Goal: Information Seeking & Learning: Check status

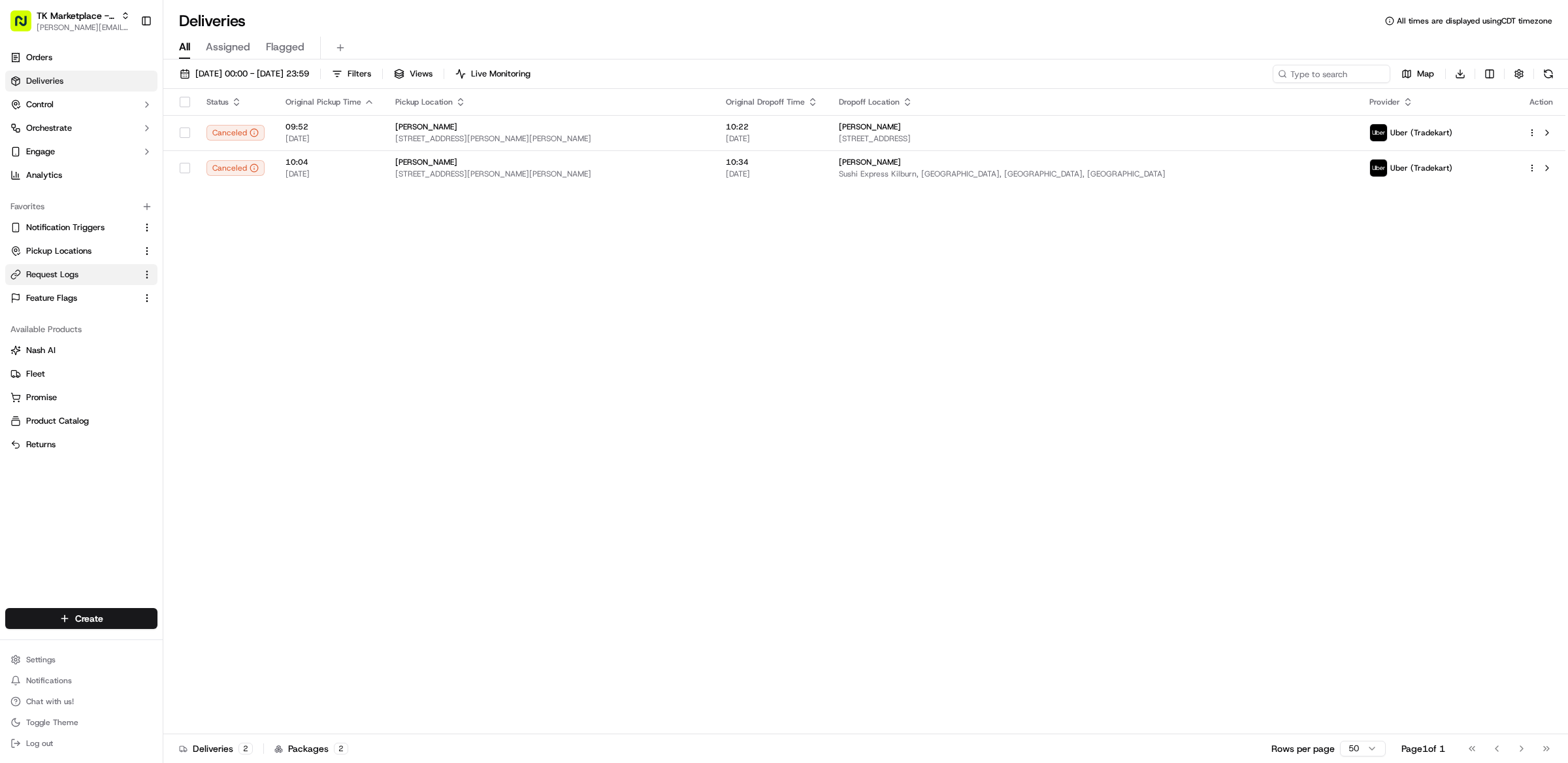
click at [72, 272] on span "Request Logs" at bounding box center [52, 274] width 52 height 12
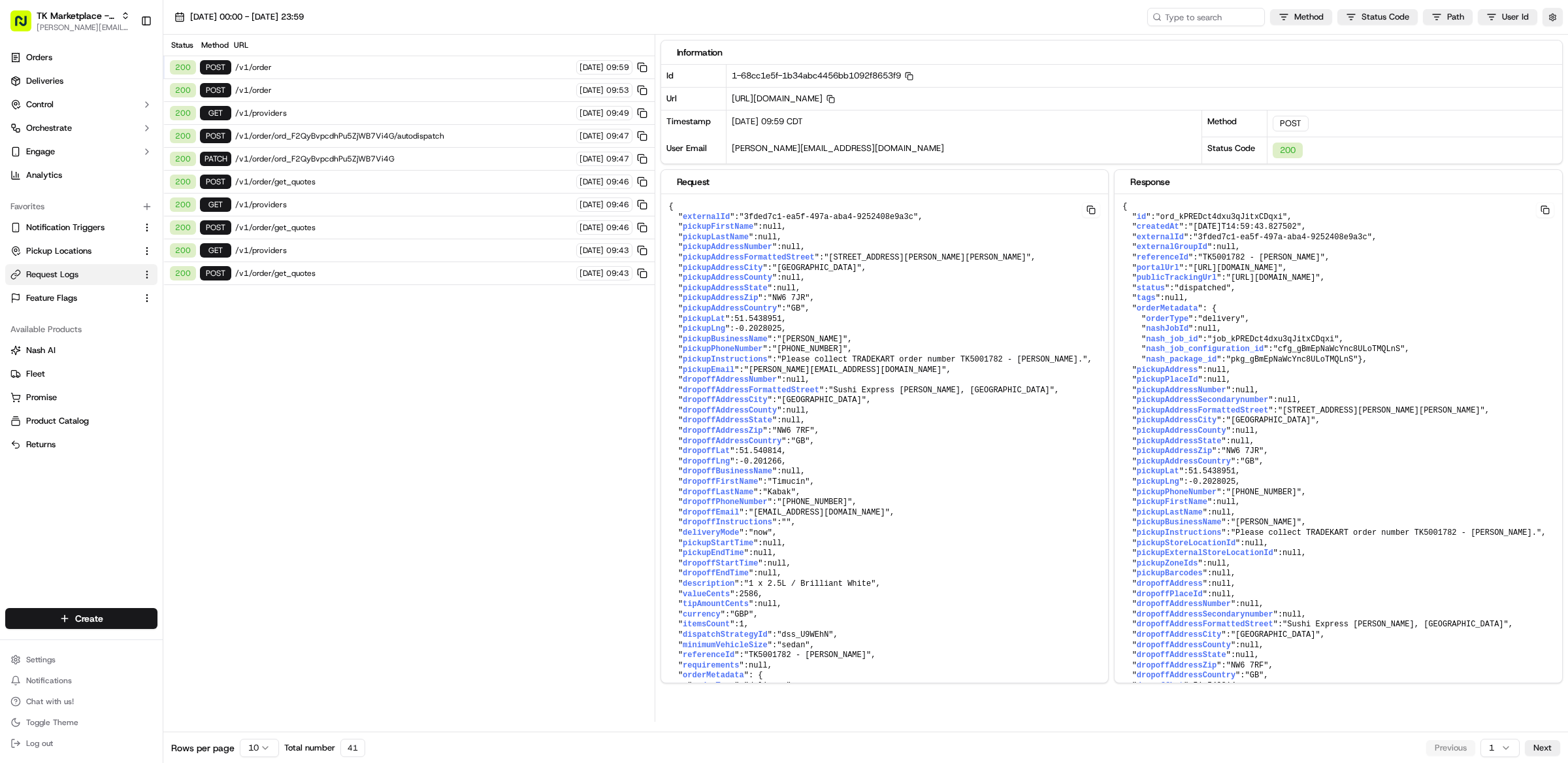
click at [319, 279] on span "/v1/order/get_quotes" at bounding box center [404, 273] width 337 height 11
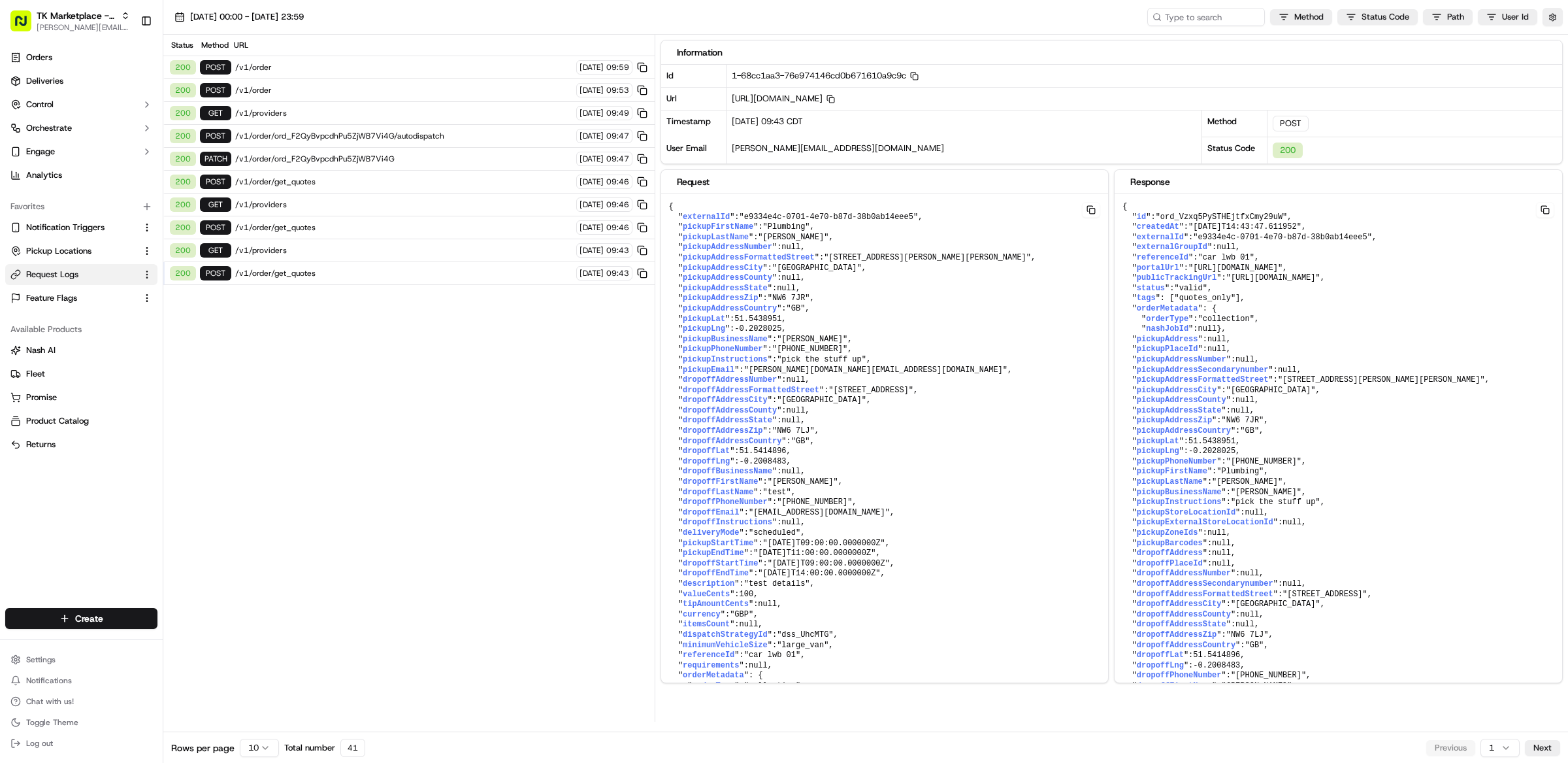
click at [382, 138] on span "/v1/order/ord_F2QyBvpcdhPu5ZjWB7Vi4G/autodispatch" at bounding box center [404, 136] width 337 height 11
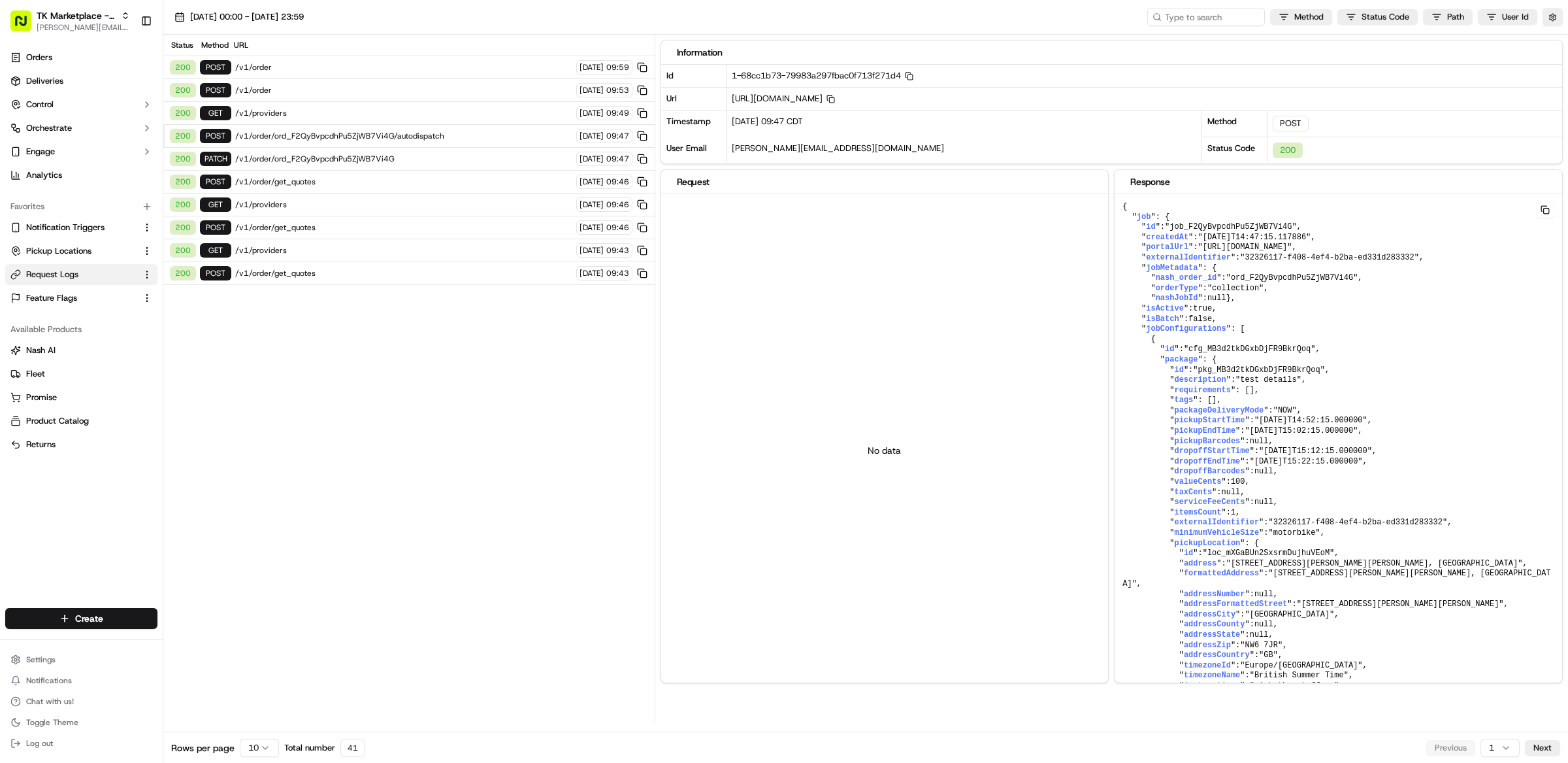
click at [421, 139] on span "/v1/order/ord_F2QyBvpcdhPu5ZjWB7Vi4G/autodispatch" at bounding box center [404, 136] width 337 height 11
click at [331, 228] on span "/v1/order/get_quotes" at bounding box center [404, 228] width 337 height 11
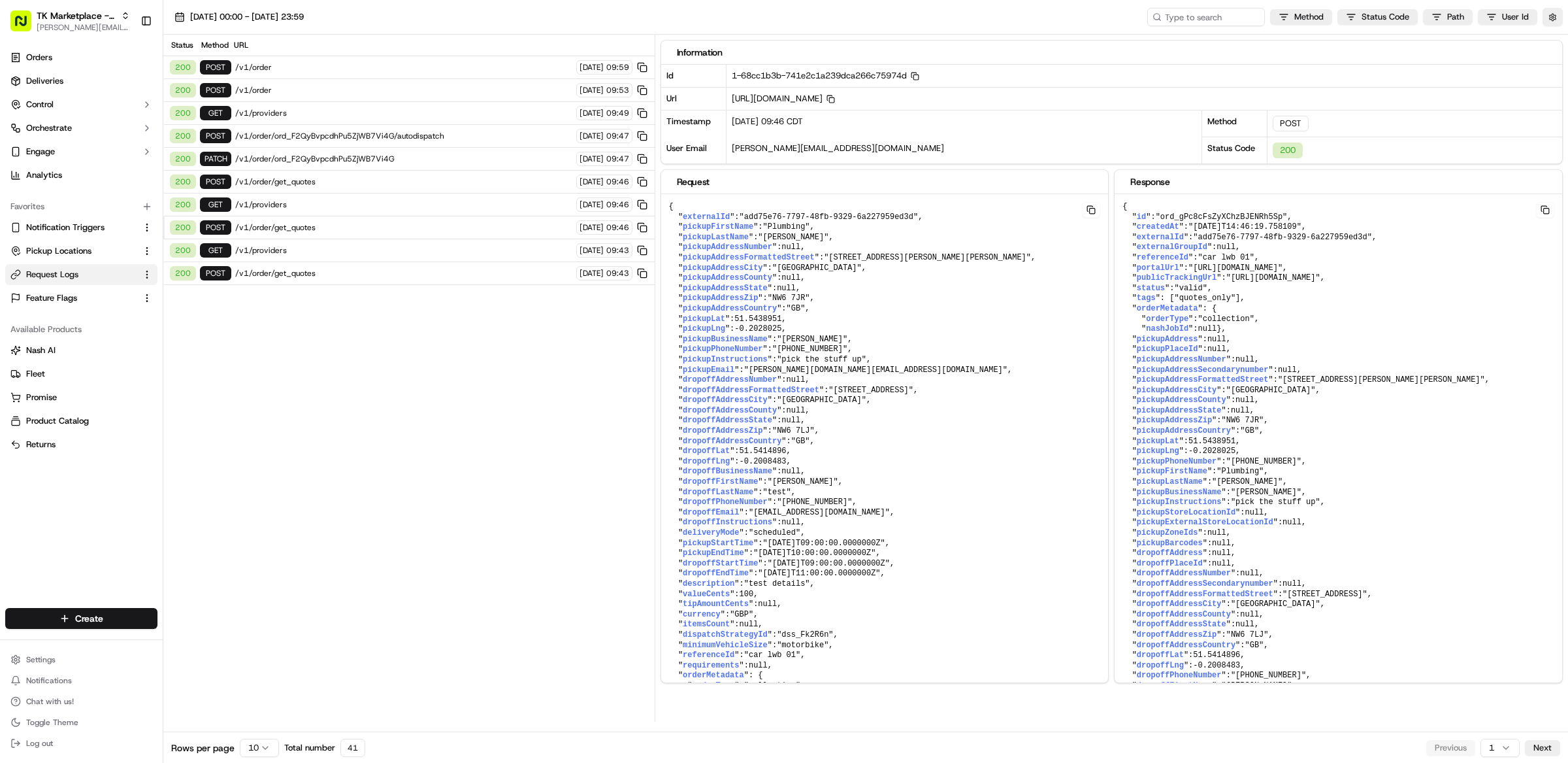
click at [313, 160] on span "/v1/order/ord_F2QyBvpcdhPu5ZjWB7Vi4G" at bounding box center [404, 159] width 337 height 11
click at [333, 132] on span "/v1/order/ord_F2QyBvpcdhPu5ZjWB7Vi4G/autodispatch" at bounding box center [404, 136] width 337 height 11
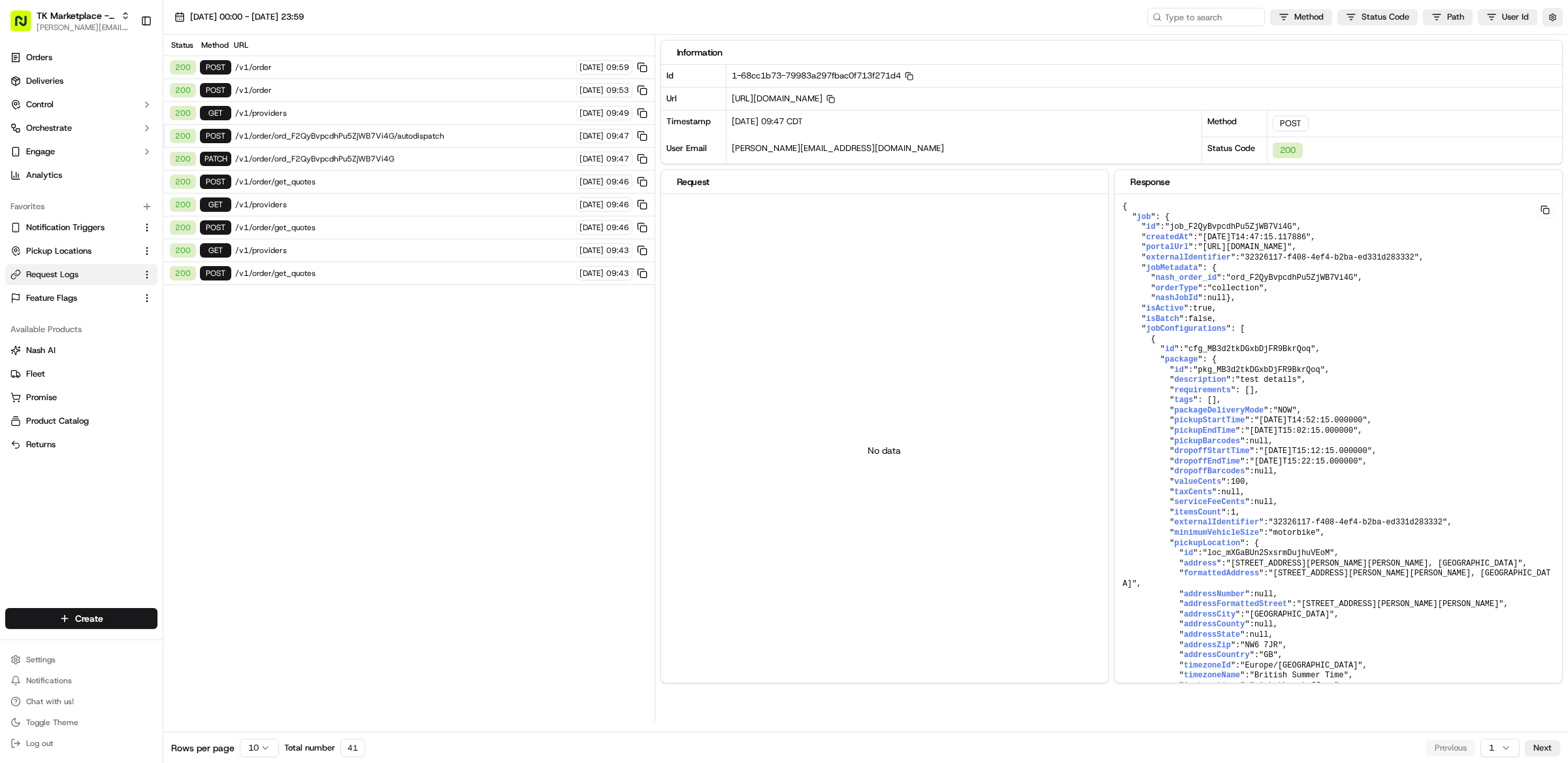
click at [324, 233] on span "/v1/order/get_quotes" at bounding box center [404, 228] width 337 height 11
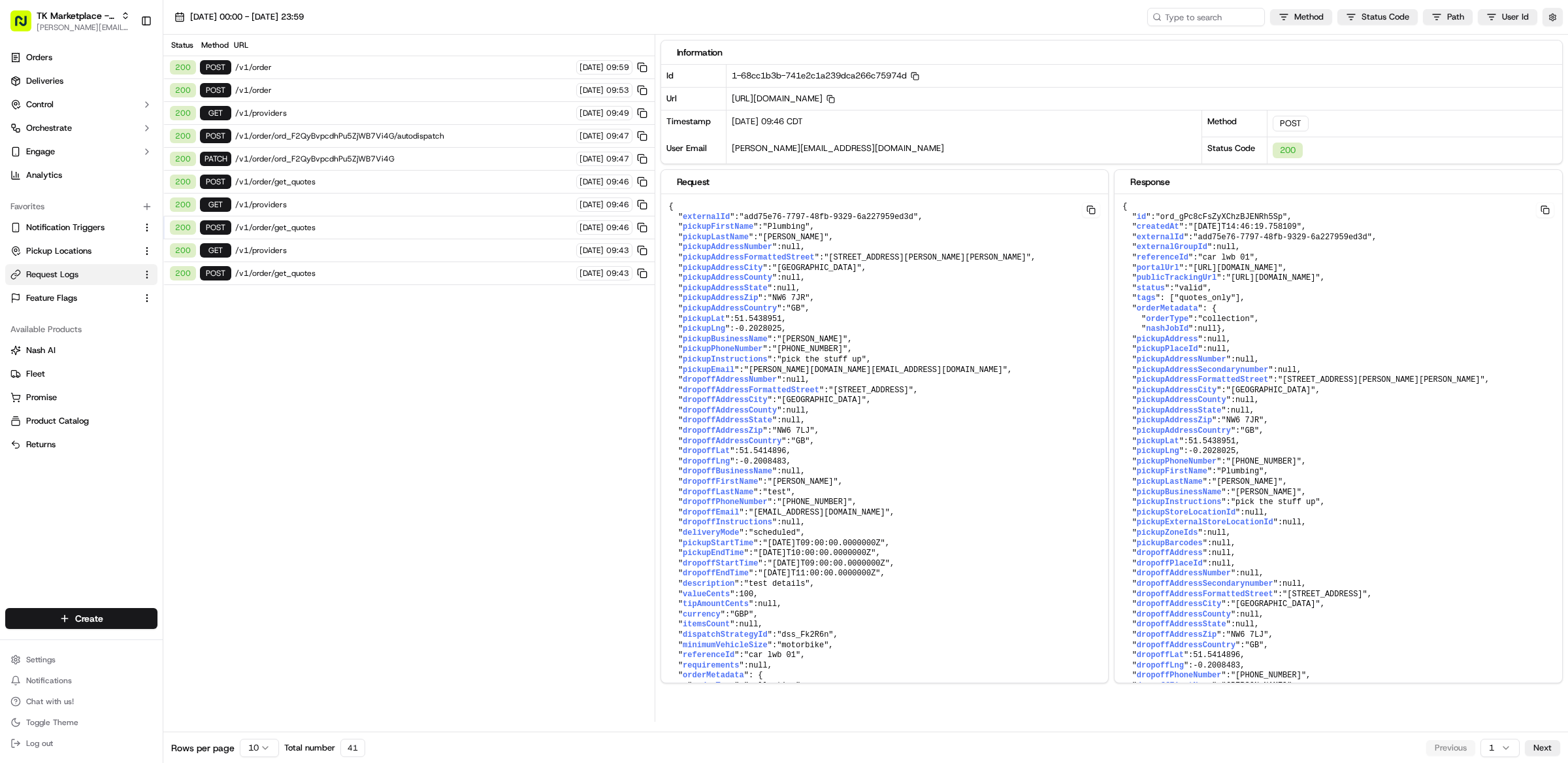
click at [324, 233] on span "/v1/order/get_quotes" at bounding box center [404, 228] width 337 height 11
click at [306, 210] on span "/v1/providers" at bounding box center [404, 205] width 337 height 11
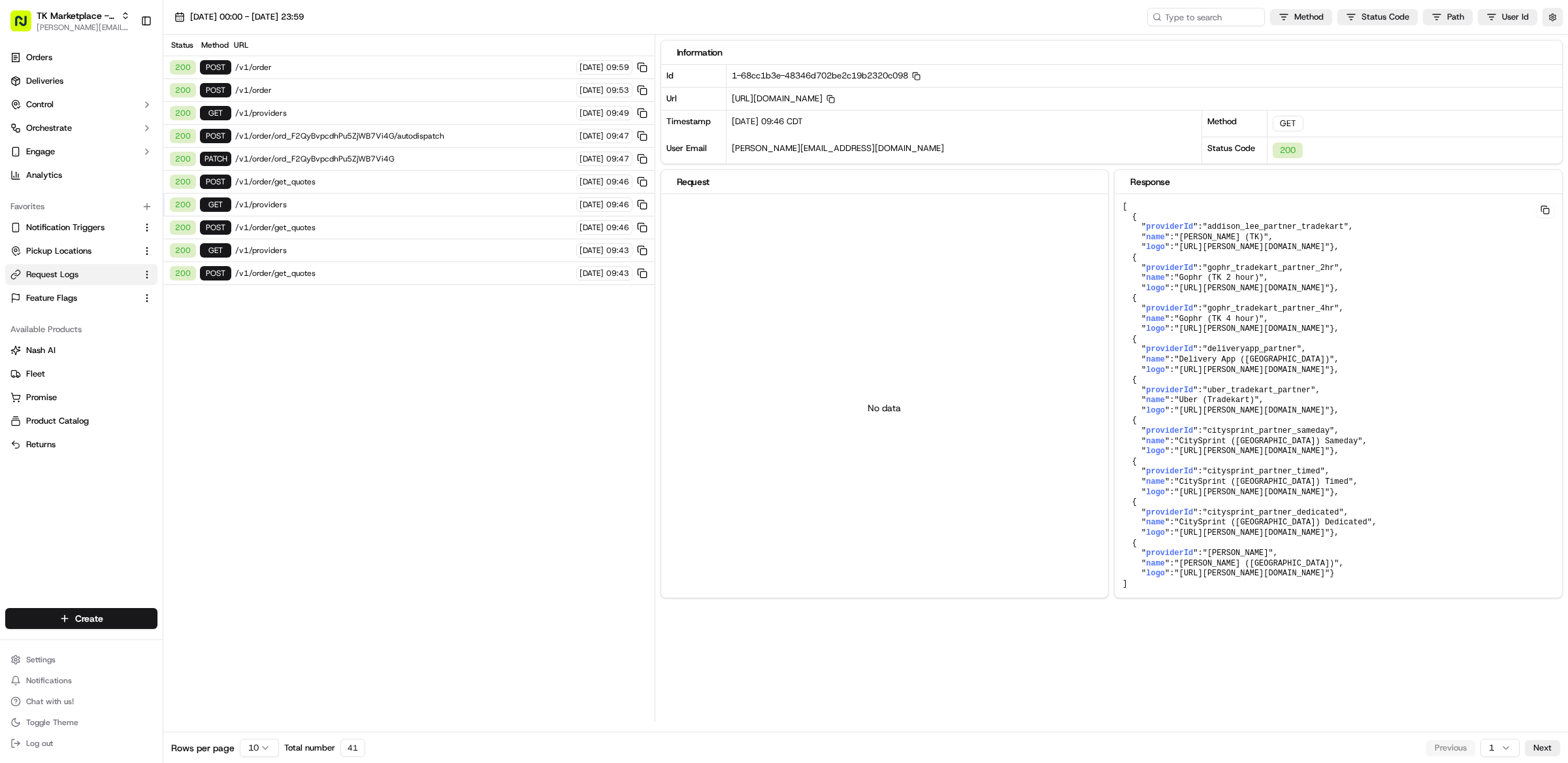
click at [325, 138] on span "/v1/order/ord_F2QyBvpcdhPu5ZjWB7Vi4G/autodispatch" at bounding box center [404, 136] width 337 height 11
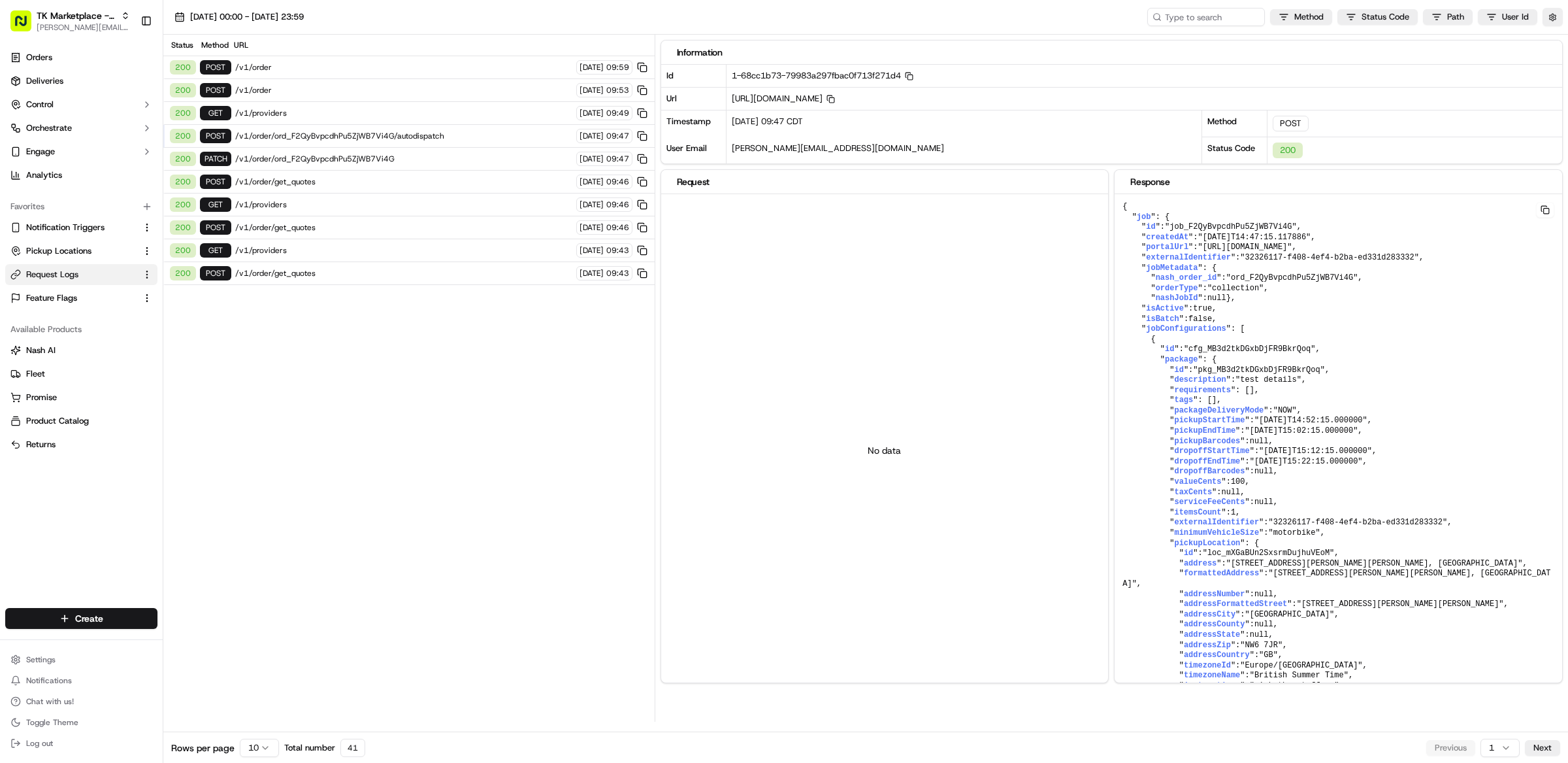
click at [878, 376] on div "No data" at bounding box center [885, 450] width 448 height 513
click at [840, 19] on div "[DATE] 00:00 - [DATE] 23:59 Method Status Code Path User Id" at bounding box center [865, 17] width 1405 height 35
click at [853, 14] on div "[DATE] 00:00 - [DATE] 23:59 Method Status Code Path User Id" at bounding box center [865, 17] width 1405 height 35
